Goal: Information Seeking & Learning: Understand process/instructions

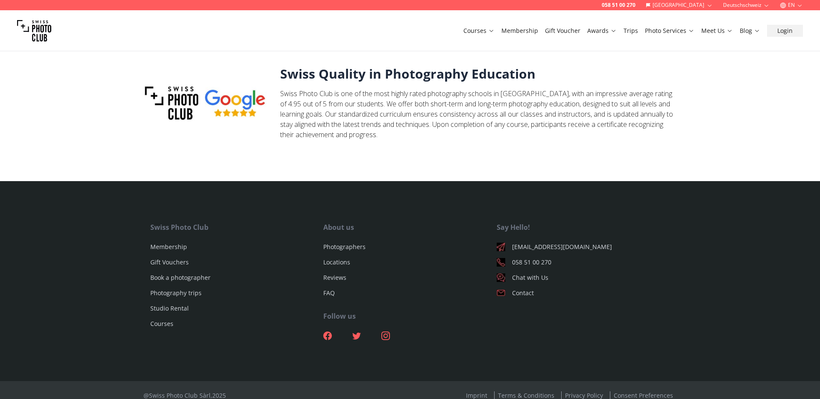
scroll to position [2803, 0]
click at [519, 391] on link "Terms & Conditions" at bounding box center [526, 395] width 64 height 8
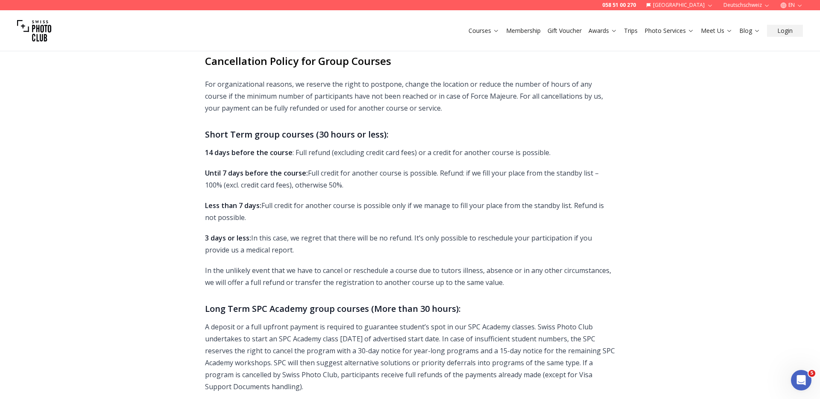
scroll to position [1231, 0]
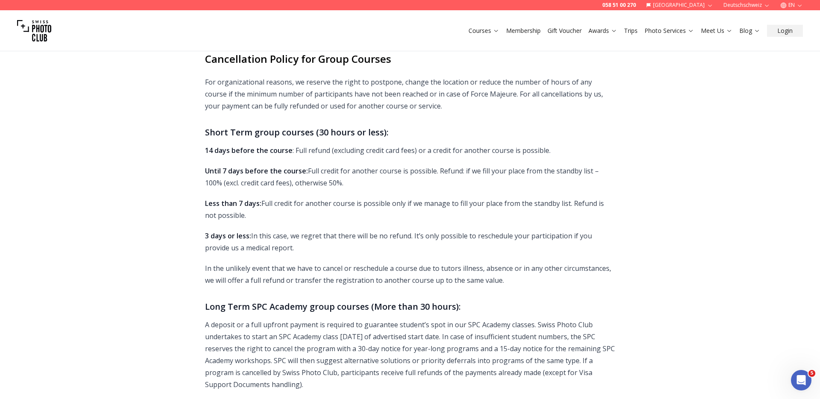
click at [359, 262] on p "In the unlikely event that we have to cancel or reschedule a course due to tuto…" at bounding box center [410, 274] width 410 height 24
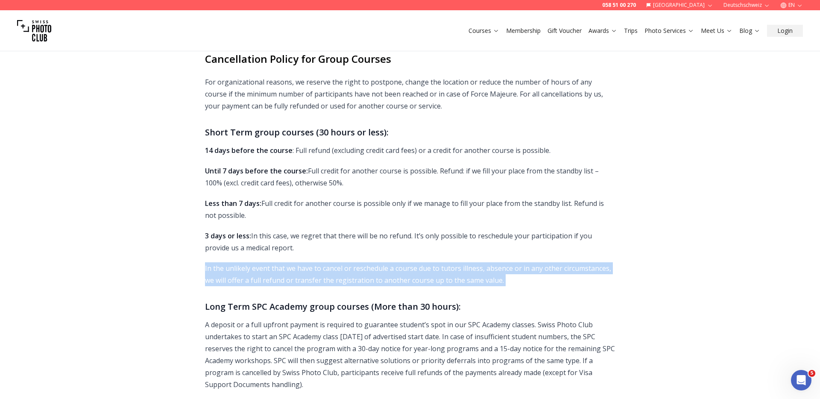
click at [431, 267] on p "In the unlikely event that we have to cancel or reschedule a course due to tuto…" at bounding box center [410, 274] width 410 height 24
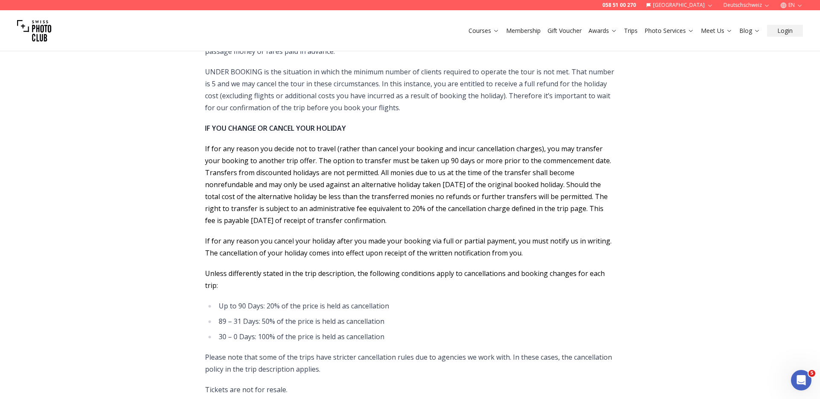
scroll to position [4365, 0]
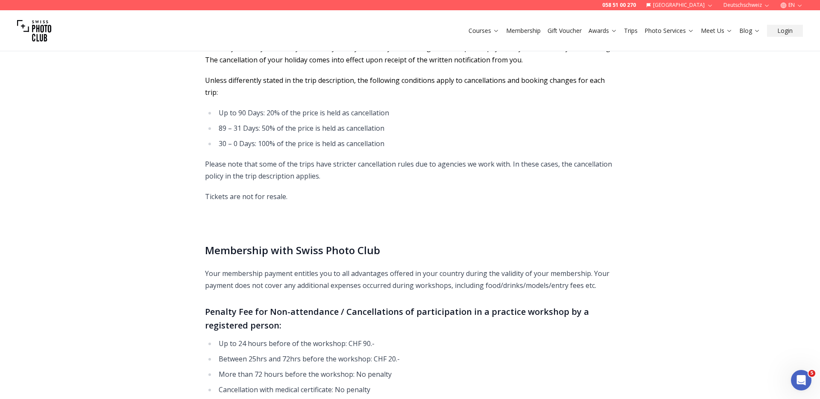
click at [424, 158] on p "Please note that some of the trips have stricter cancellation rules due to agen…" at bounding box center [410, 170] width 410 height 24
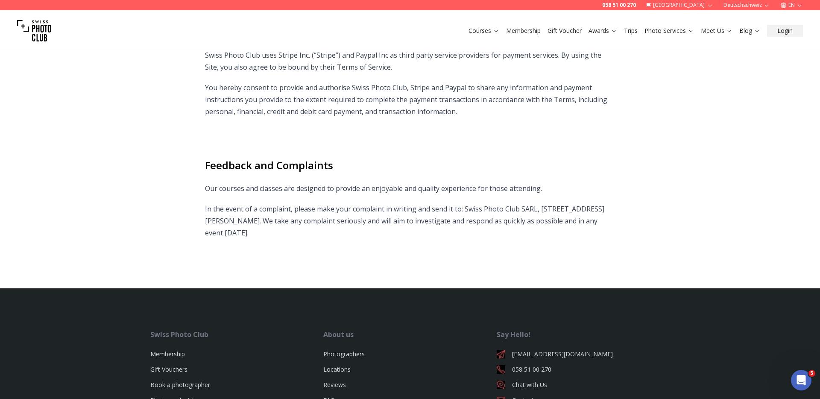
scroll to position [6161, 0]
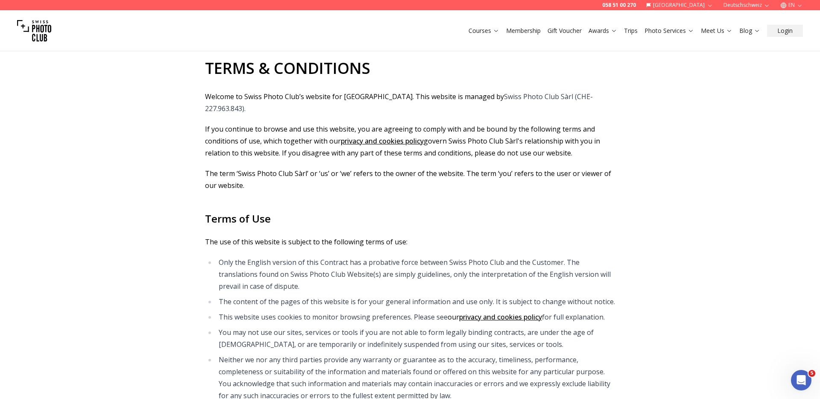
scroll to position [0, 0]
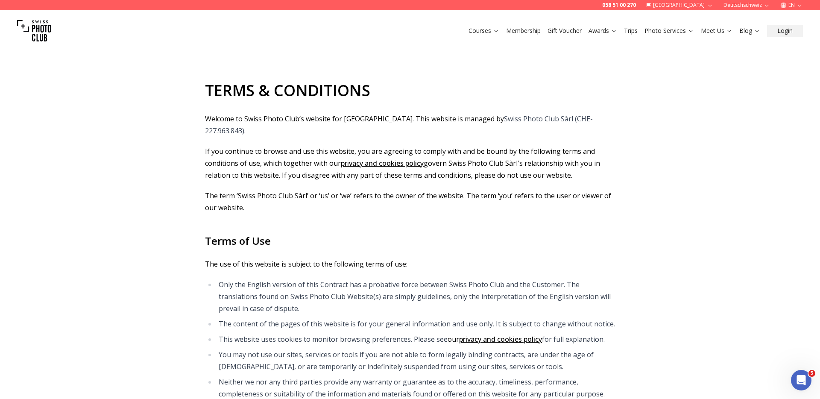
click at [364, 147] on span "If you continue to browse and use this website, you are agreeing to comply with…" at bounding box center [400, 157] width 390 height 21
